Goal: Transaction & Acquisition: Purchase product/service

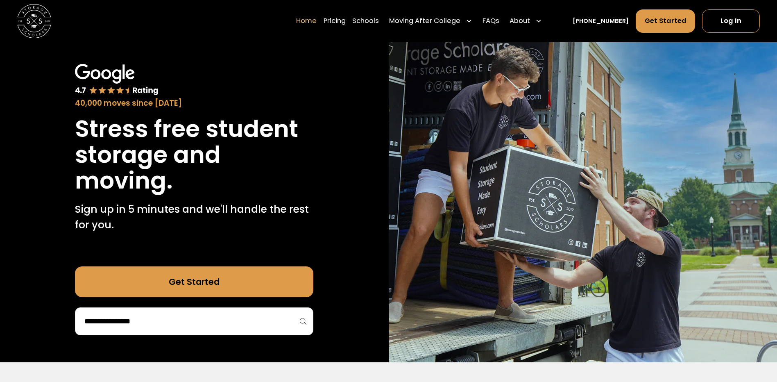
scroll to position [158, 0]
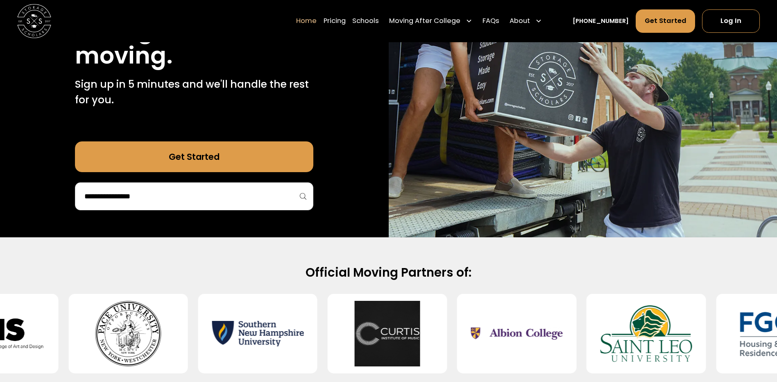
click at [468, 235] on img at bounding box center [582, 74] width 388 height 325
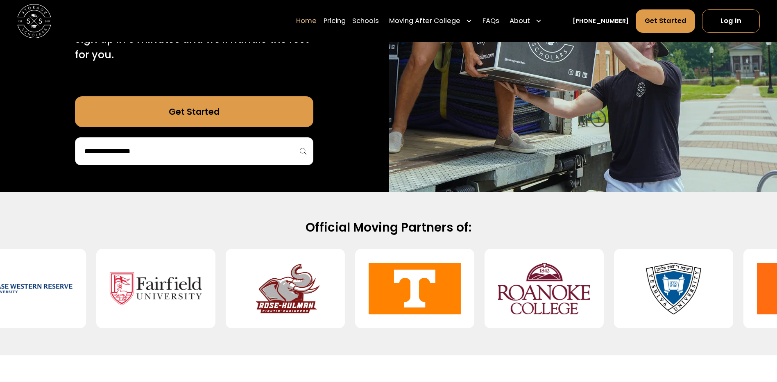
scroll to position [195, 0]
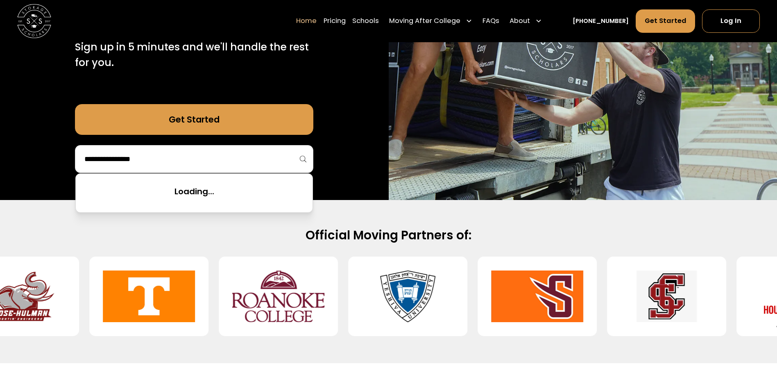
click at [154, 156] on input "search" at bounding box center [194, 159] width 221 height 14
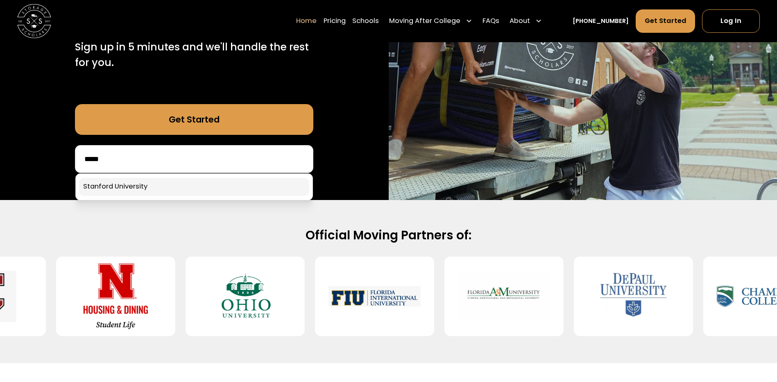
type input "*****"
click at [143, 185] on link at bounding box center [194, 187] width 230 height 18
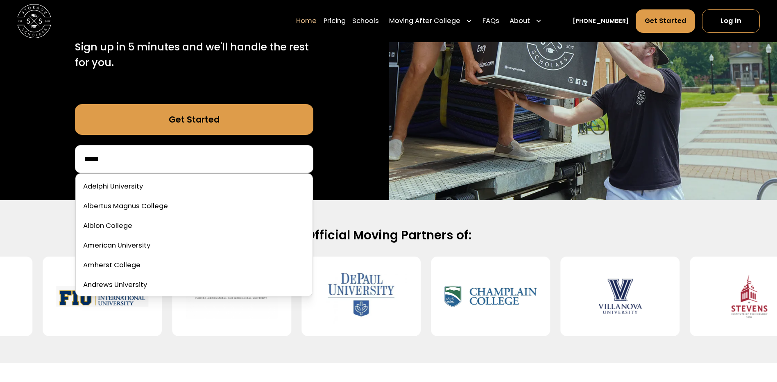
click at [135, 165] on input "*****" at bounding box center [194, 159] width 221 height 14
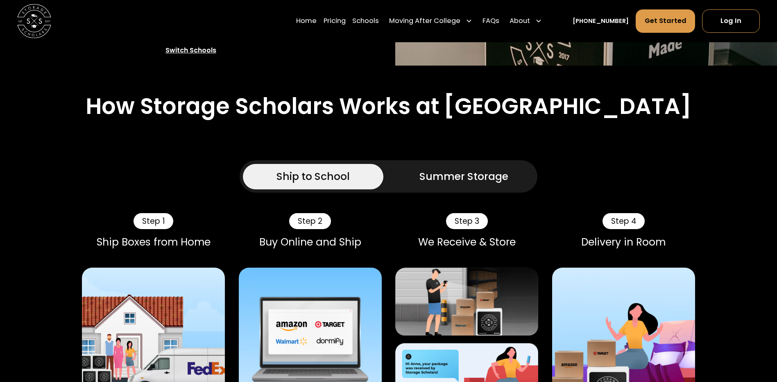
scroll to position [363, 0]
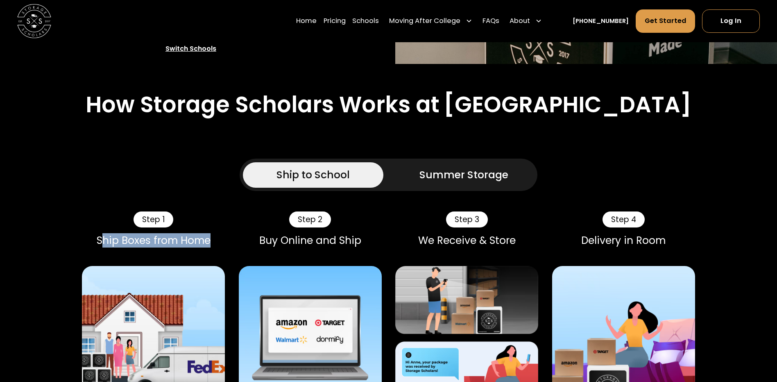
drag, startPoint x: 104, startPoint y: 225, endPoint x: 211, endPoint y: 226, distance: 107.2
click at [211, 234] on div "Ship Boxes from Home" at bounding box center [153, 240] width 143 height 12
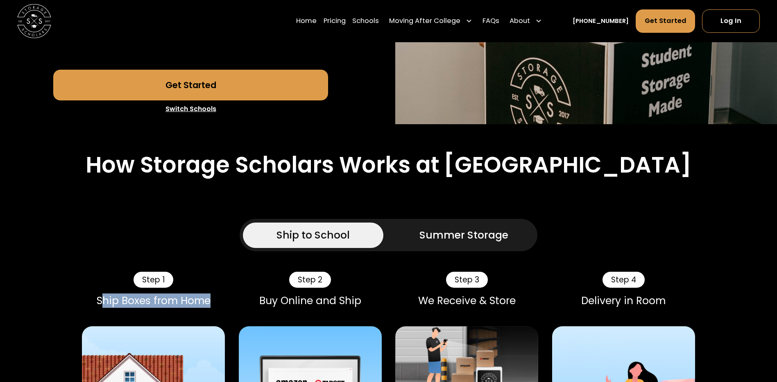
scroll to position [229, 0]
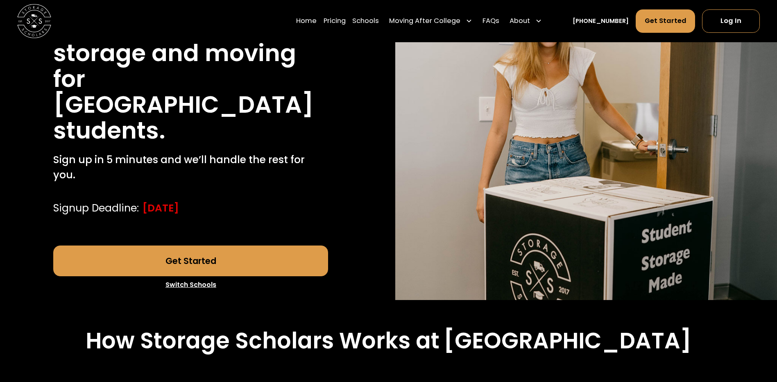
scroll to position [125, 0]
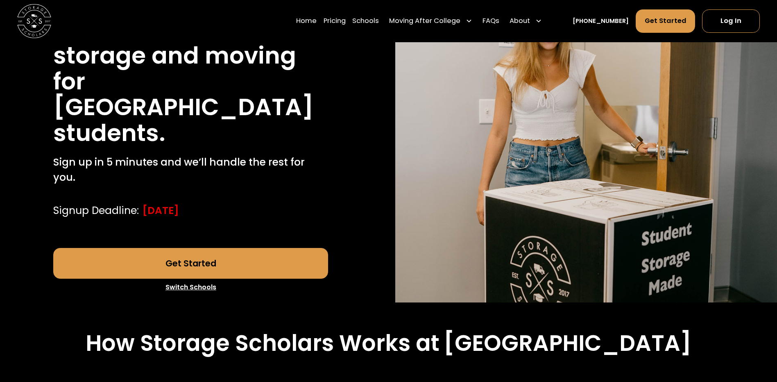
click at [223, 251] on link "Get Started" at bounding box center [190, 263] width 275 height 31
